Goal: Task Accomplishment & Management: Complete application form

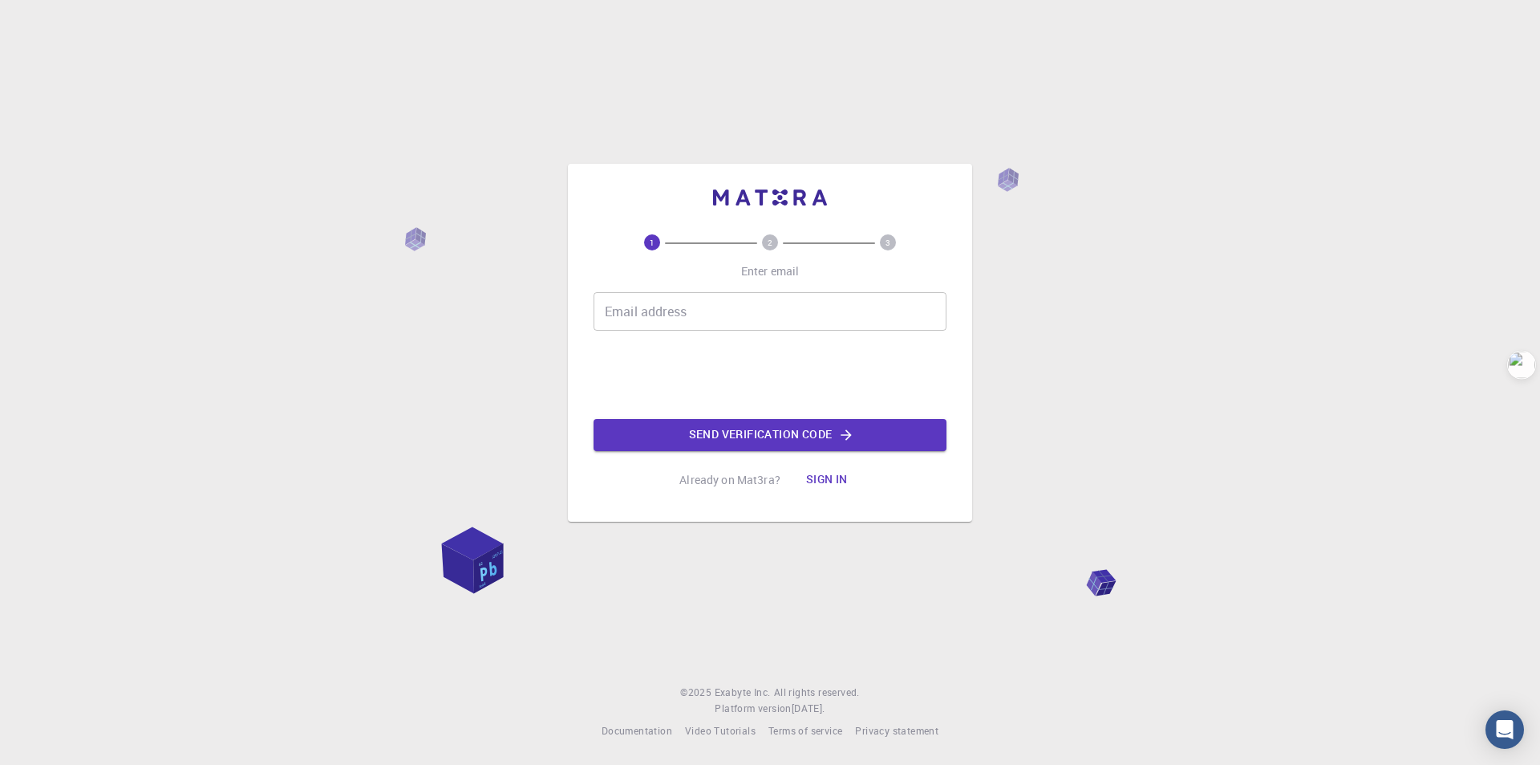
click at [771, 310] on input "Email address" at bounding box center [770, 311] width 353 height 39
type input "[EMAIL_ADDRESS][DOMAIN_NAME]"
click at [727, 439] on button "Send verification code" at bounding box center [770, 435] width 353 height 32
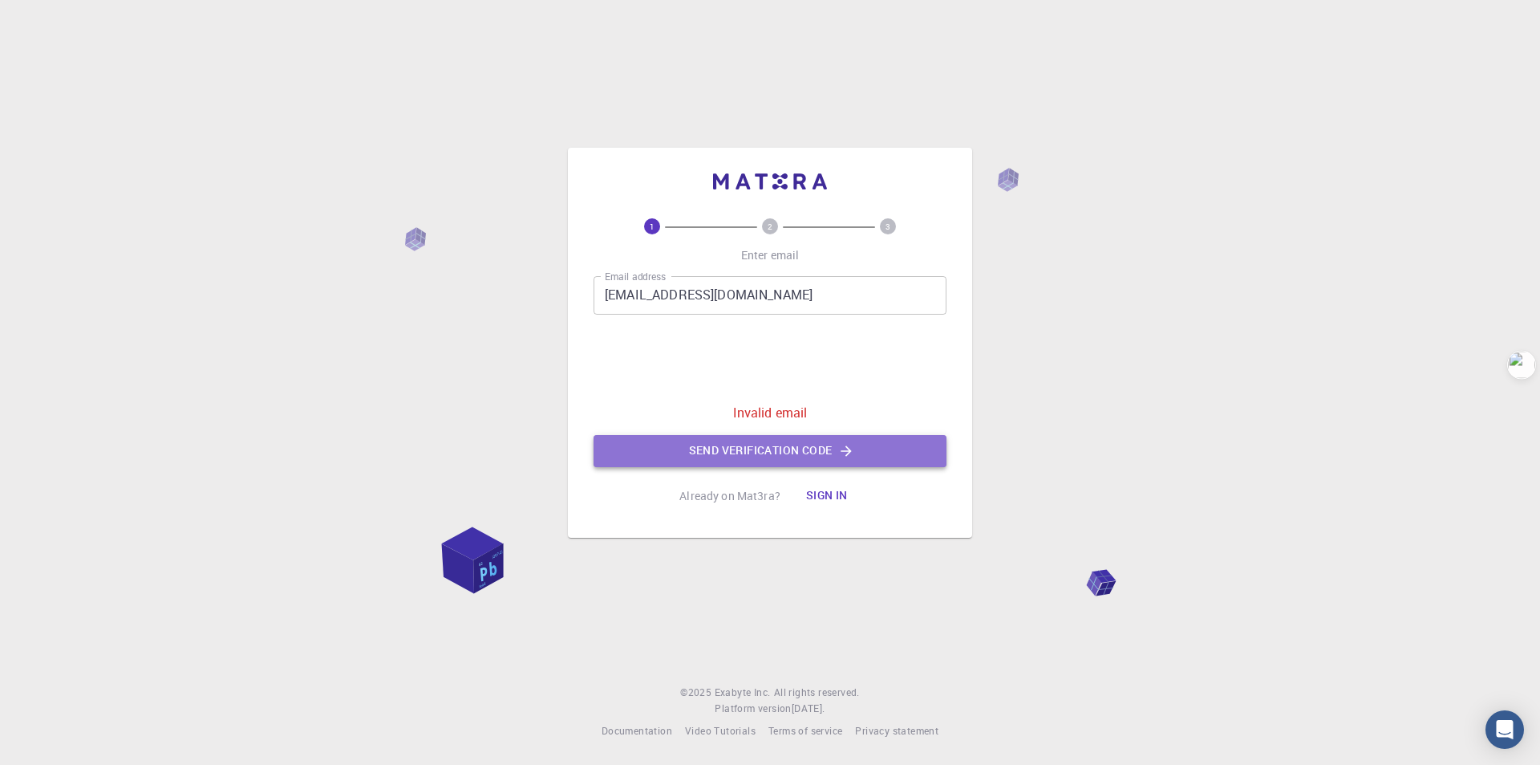
click at [818, 438] on button "Send verification code" at bounding box center [770, 451] width 353 height 32
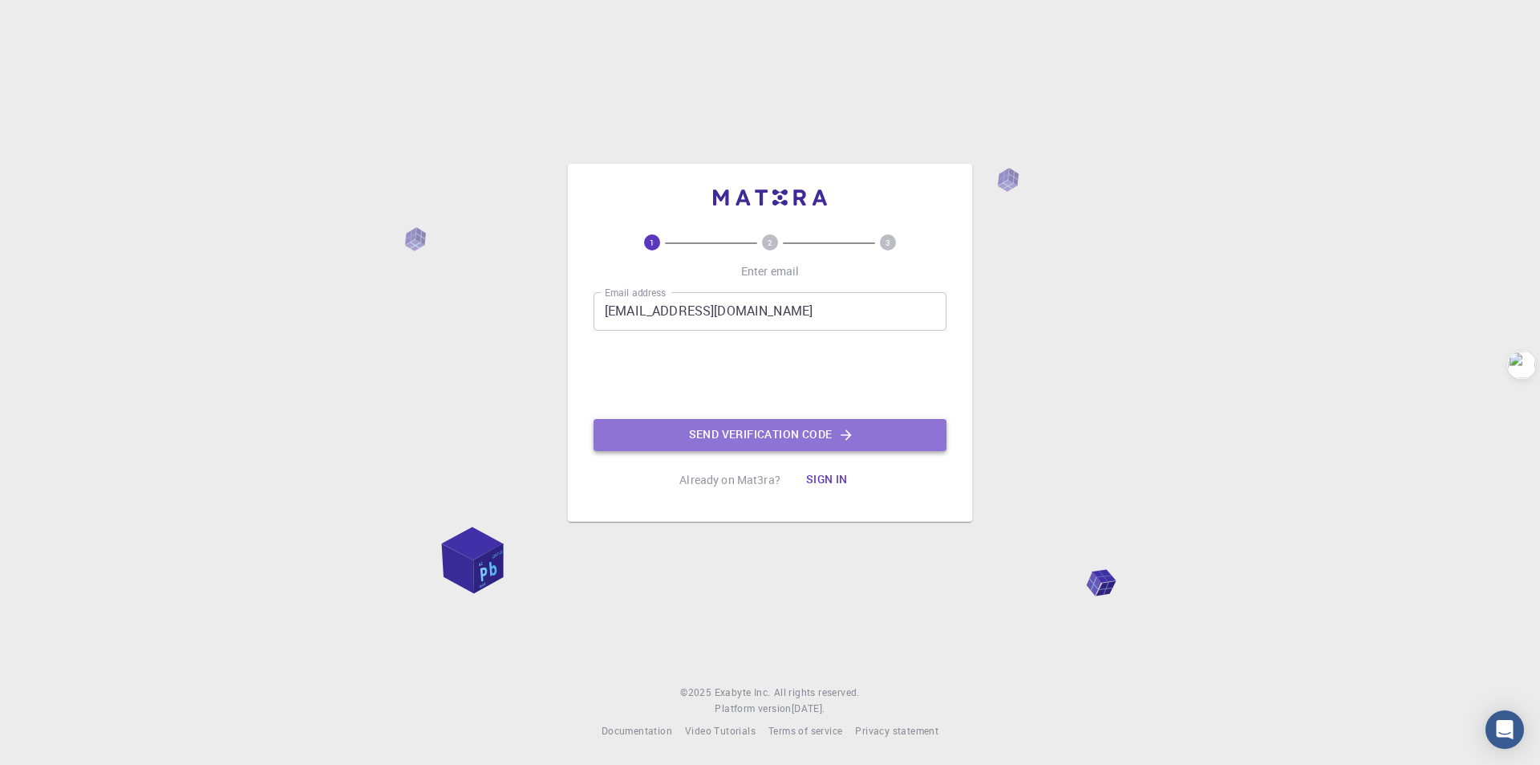
click at [731, 443] on button "Send verification code" at bounding box center [770, 435] width 353 height 32
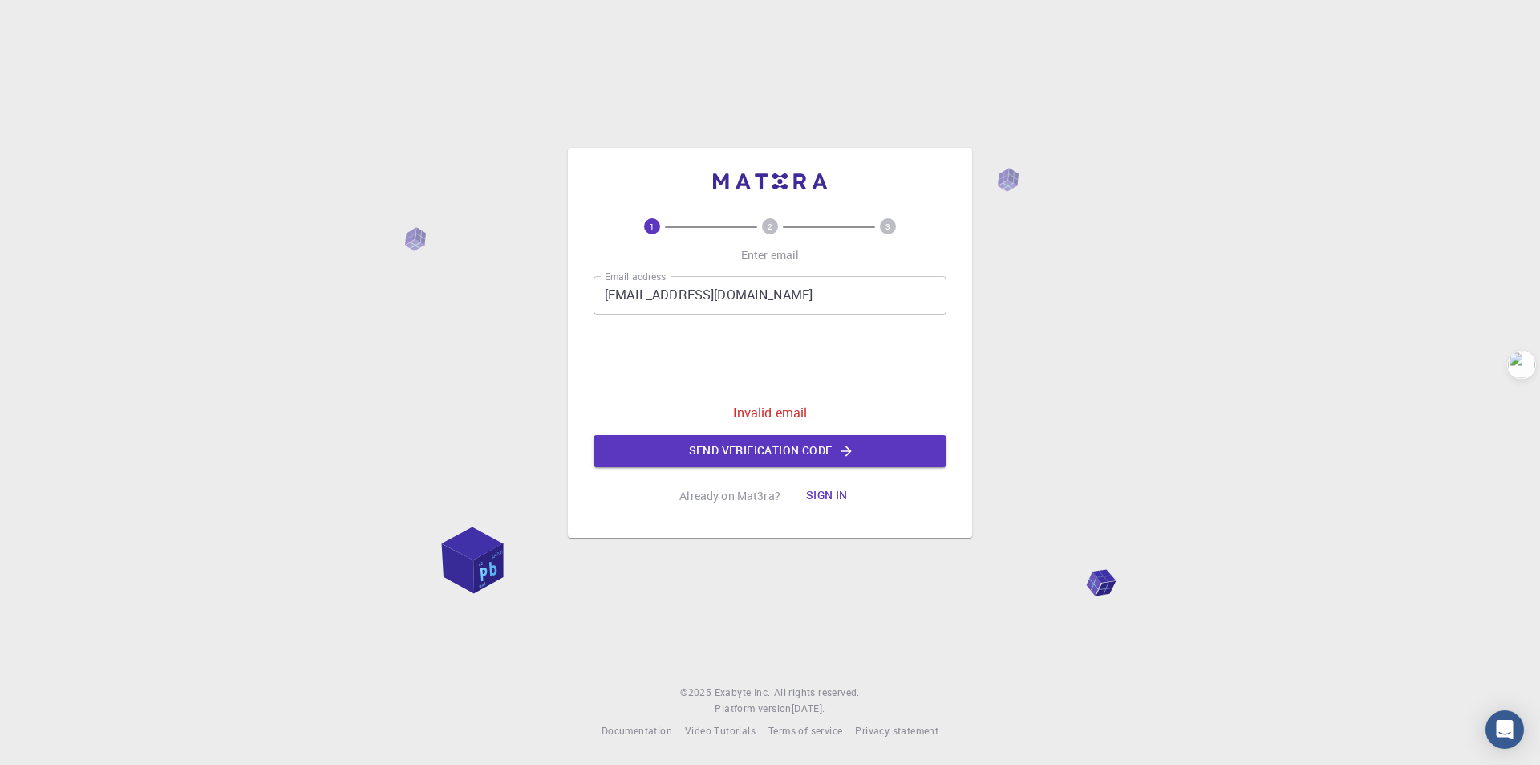
click at [819, 491] on button "Sign in" at bounding box center [826, 496] width 67 height 32
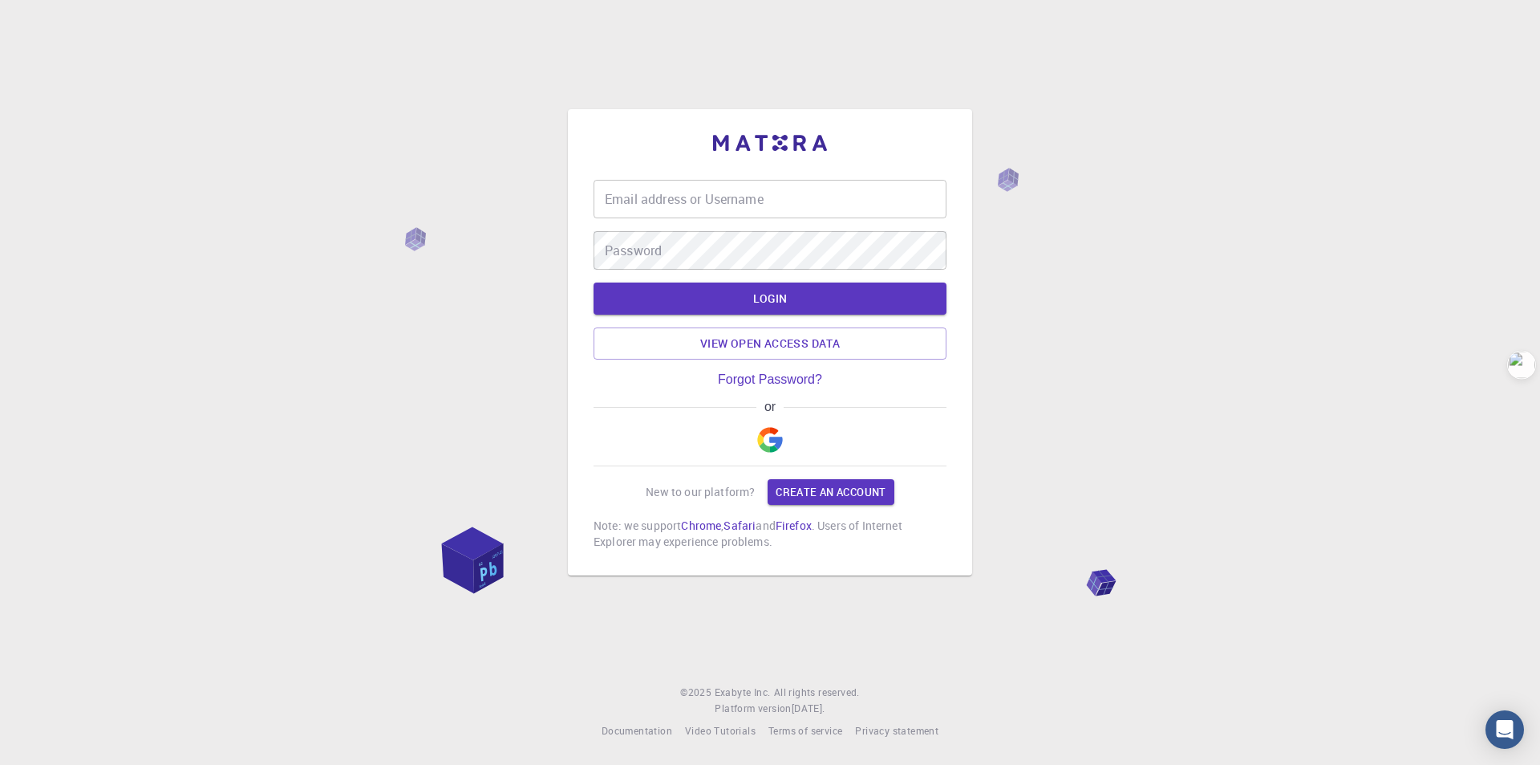
click at [805, 201] on input "Email address or Username" at bounding box center [770, 199] width 353 height 39
type input "[EMAIL_ADDRESS][DOMAIN_NAME]"
